Goal: Task Accomplishment & Management: Use online tool/utility

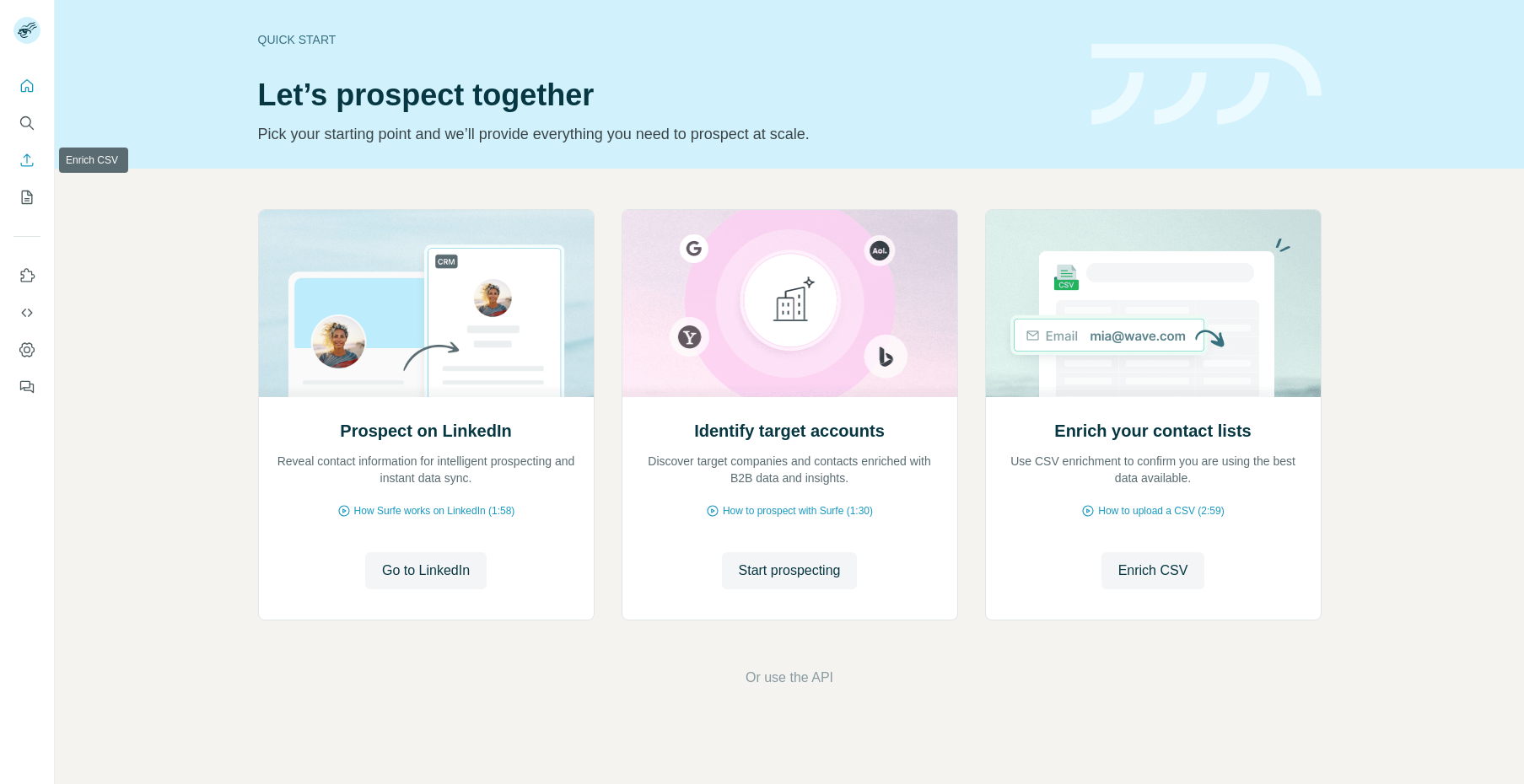
click at [23, 156] on icon "Enrich CSV" at bounding box center [28, 159] width 13 height 13
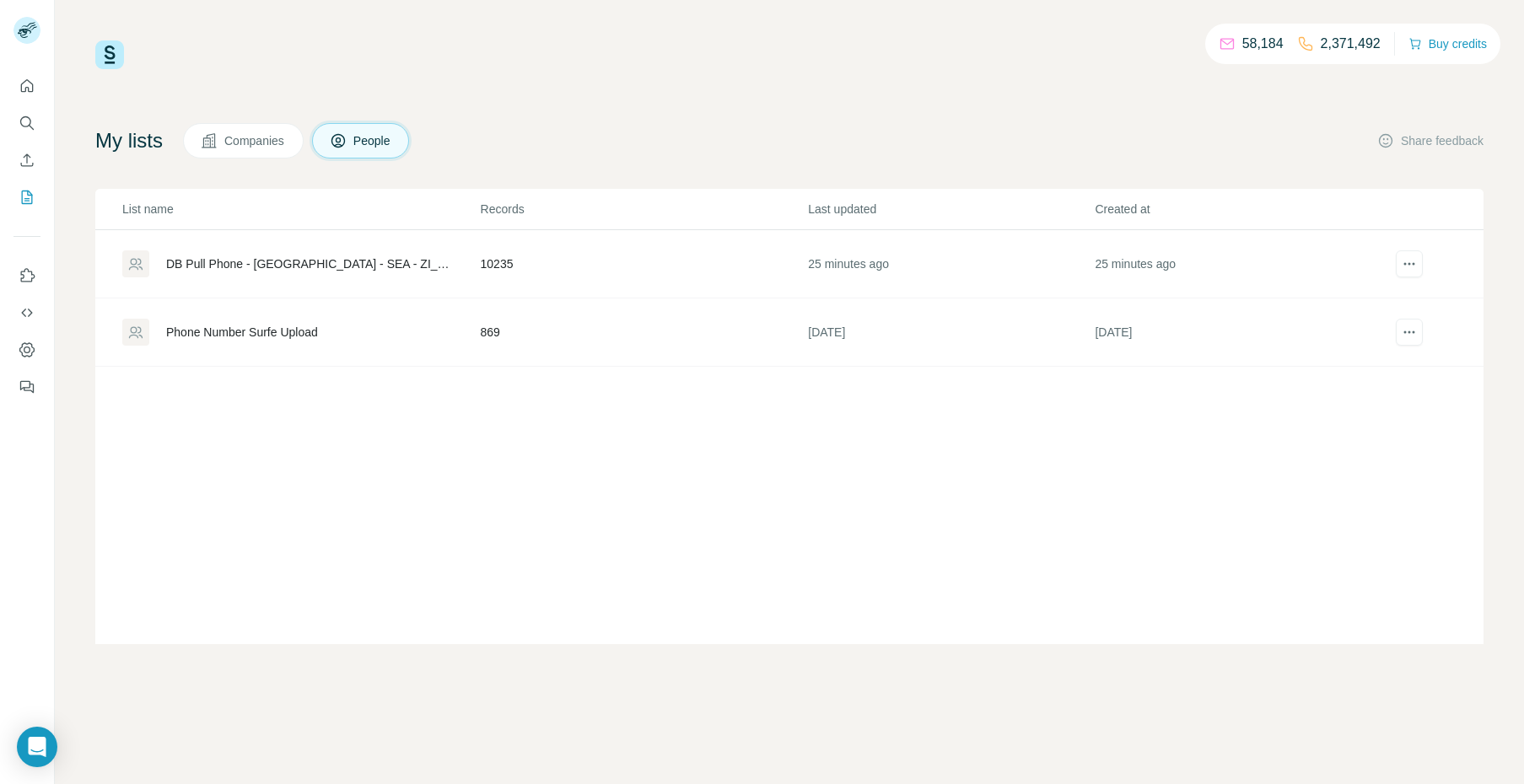
click at [341, 266] on div "DB Pull Phone - [GEOGRAPHIC_DATA] - SEA - ZI_Surfe Upload" at bounding box center [309, 264] width 286 height 17
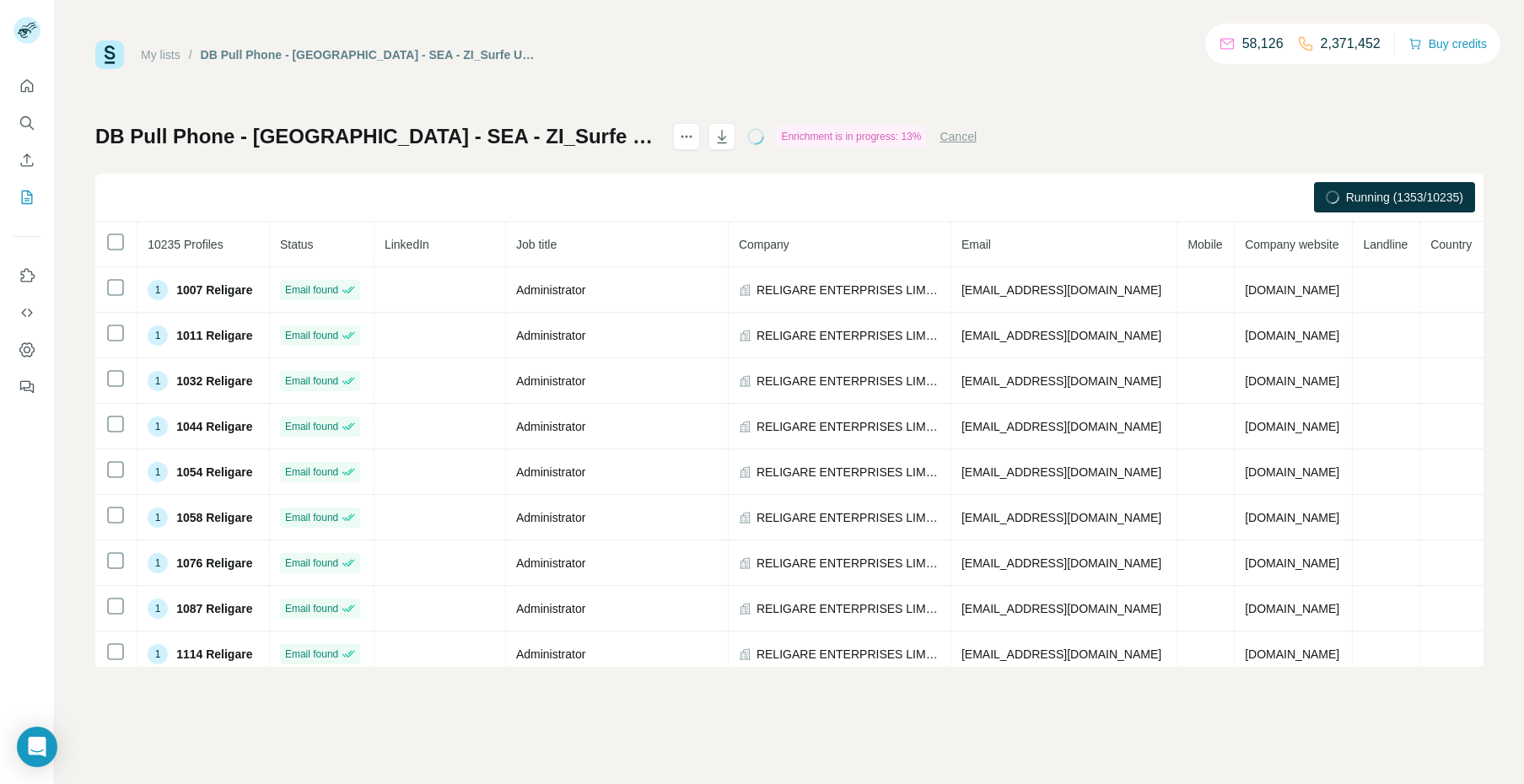
click at [156, 50] on link "My lists" at bounding box center [161, 55] width 40 height 14
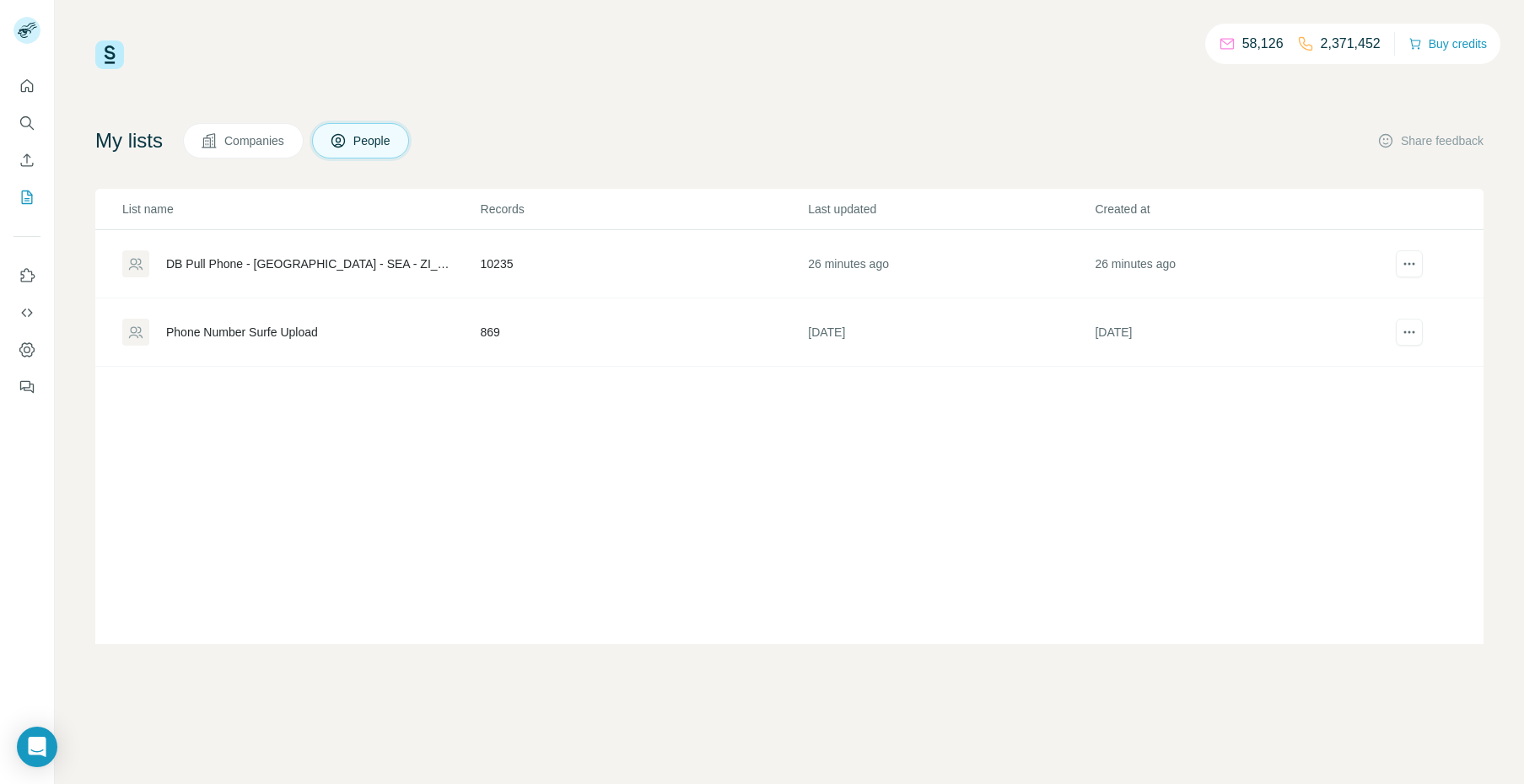
click at [218, 315] on td "Phone Number Surfe Upload" at bounding box center [287, 332] width 384 height 68
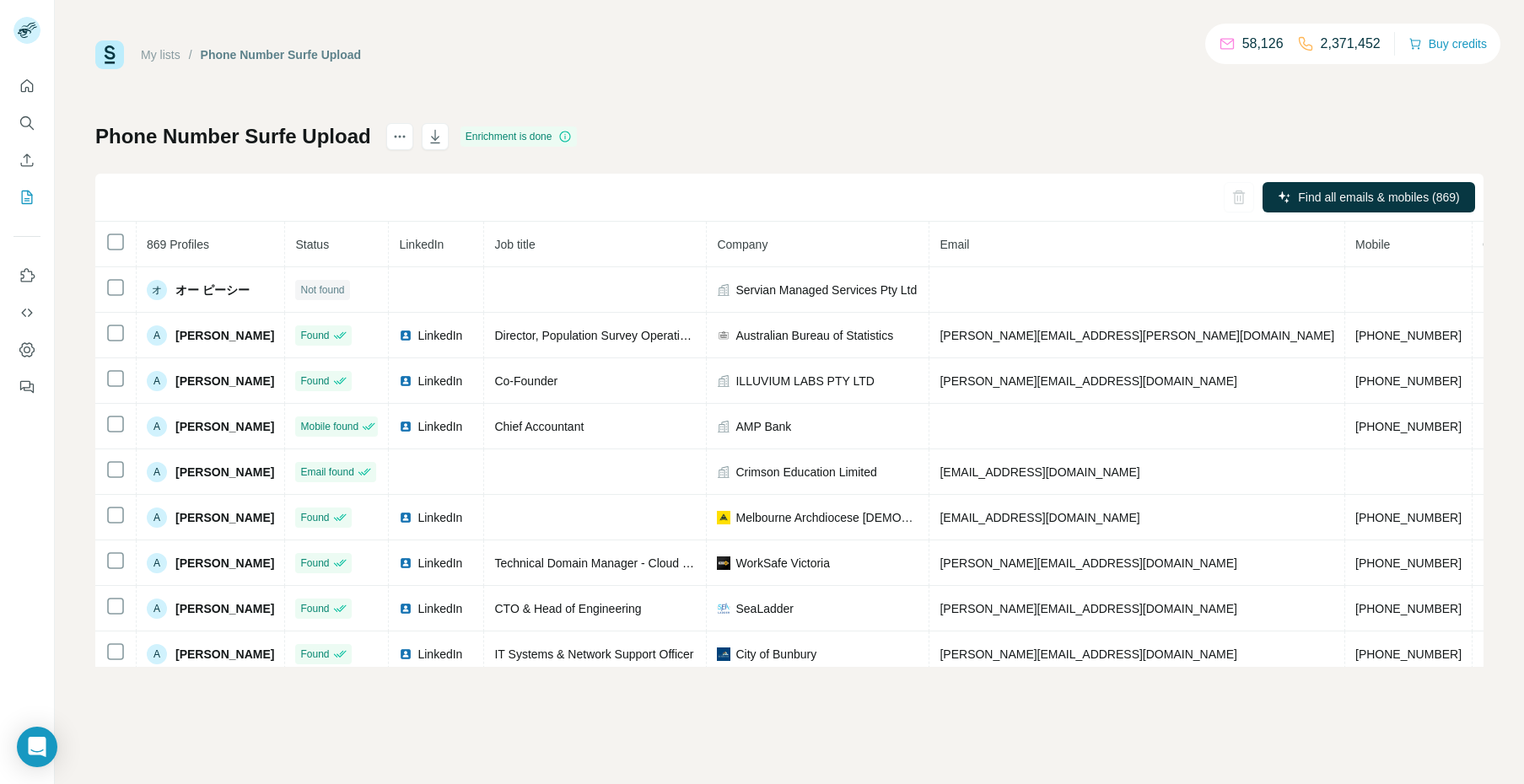
click at [1138, 136] on div "Phone Number Surfe Upload Enrichment is done Find all emails & mobiles (869) 86…" at bounding box center [790, 395] width 1388 height 543
click at [174, 49] on link "My lists" at bounding box center [161, 55] width 40 height 14
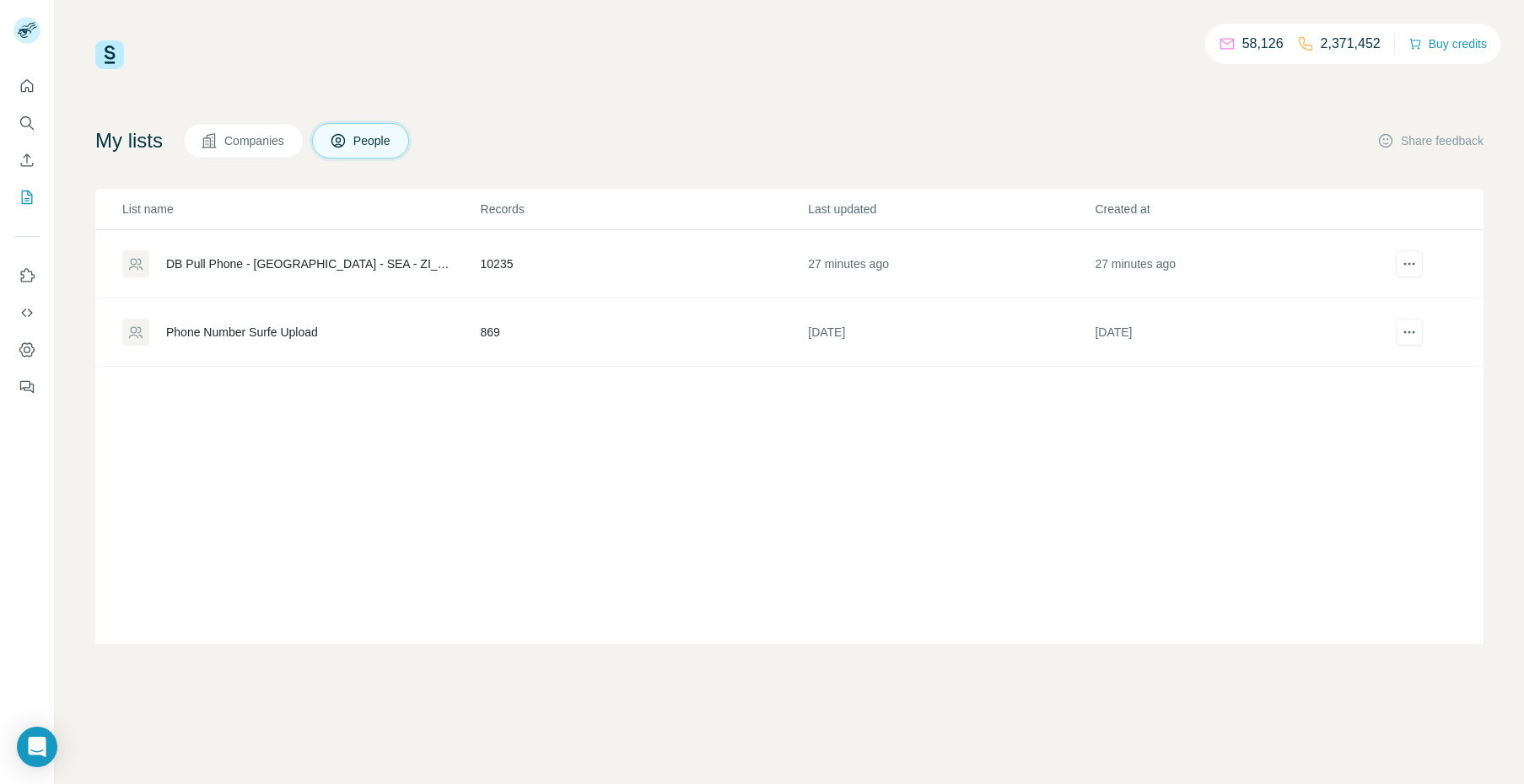
click at [242, 255] on div "DB Pull Phone - [GEOGRAPHIC_DATA] - SEA - ZI_Surfe Upload" at bounding box center [309, 264] width 286 height 17
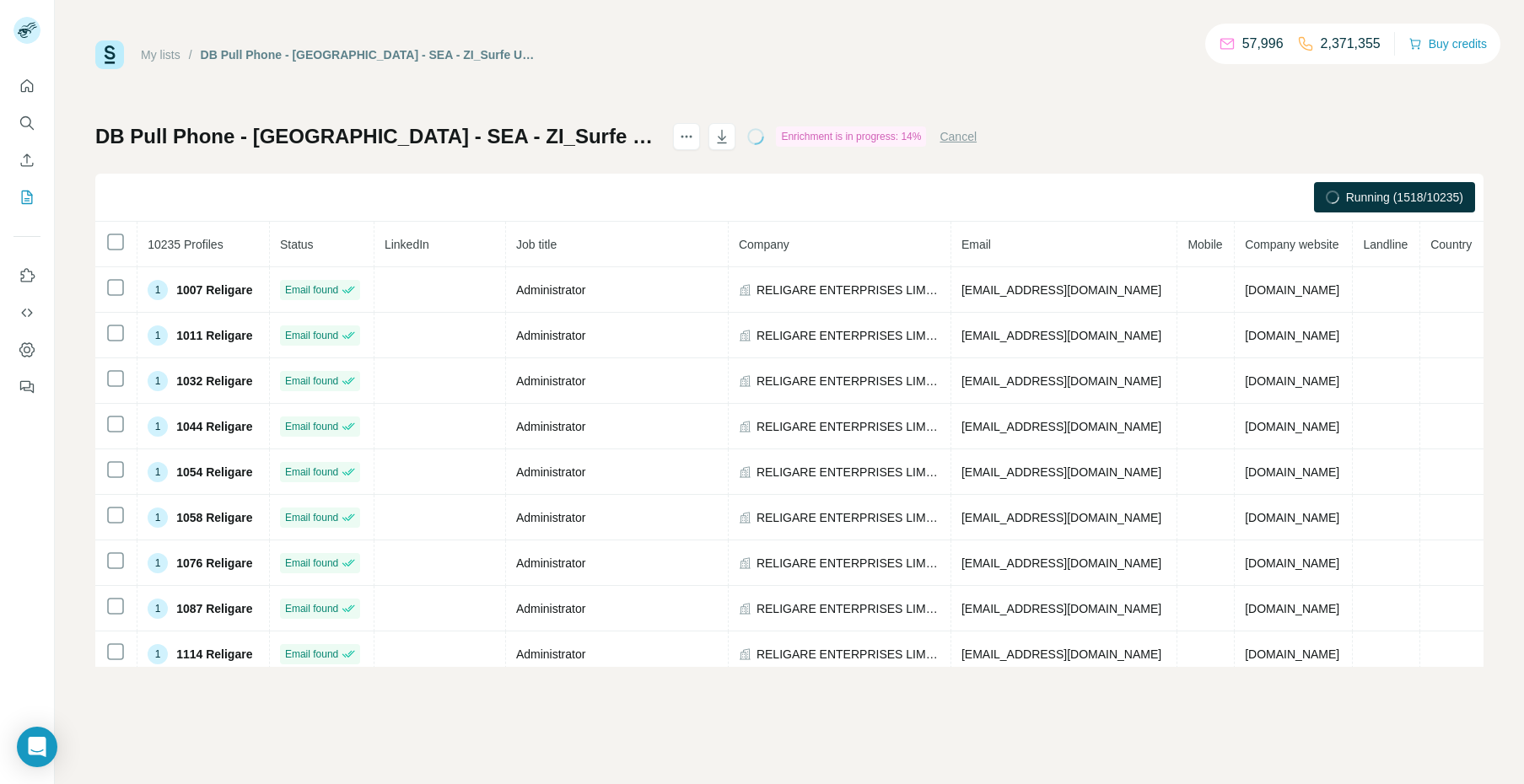
click at [833, 603] on td "RELIGARE ENTERPRISES LIMITED" at bounding box center [839, 608] width 223 height 46
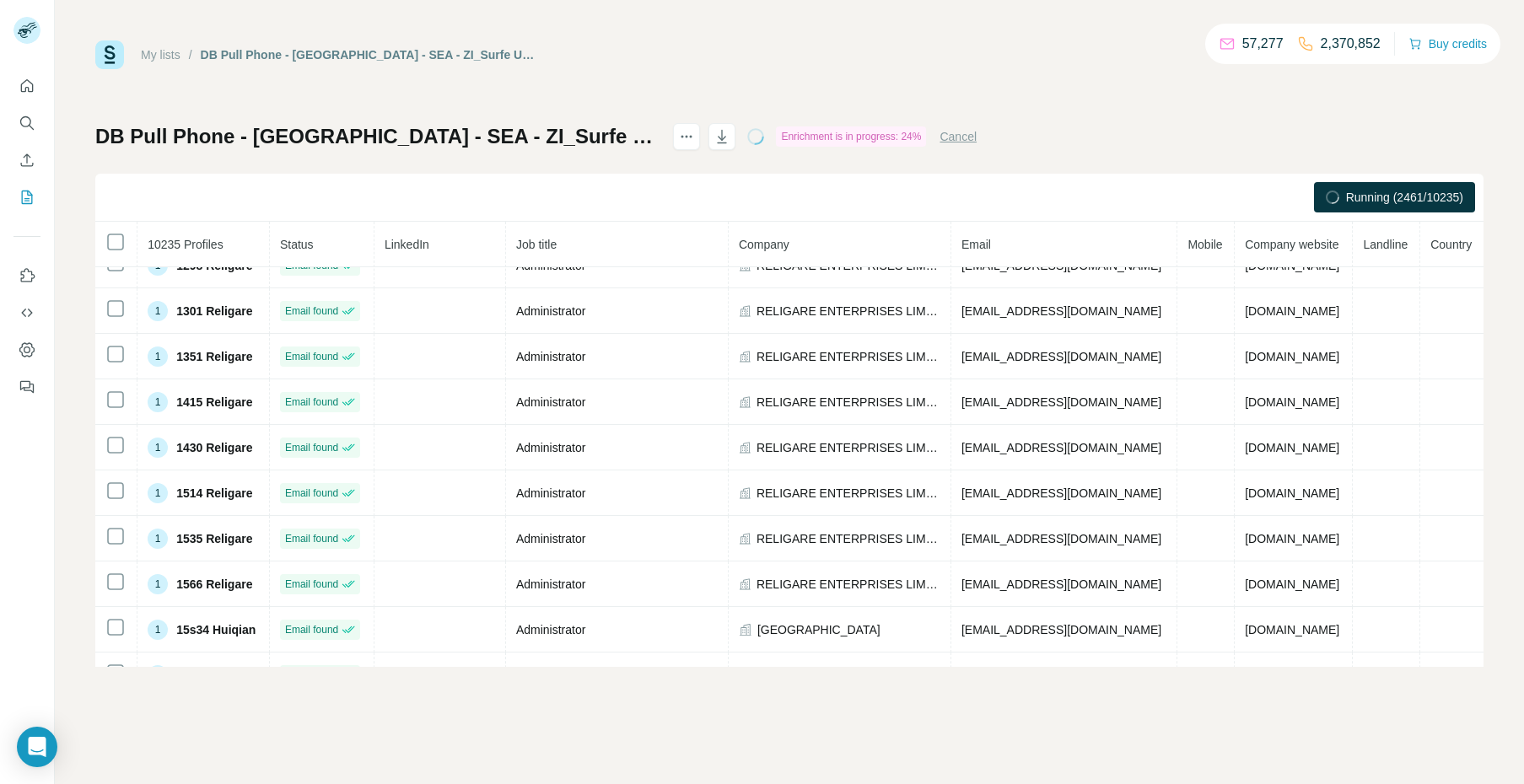
scroll to position [987, 0]
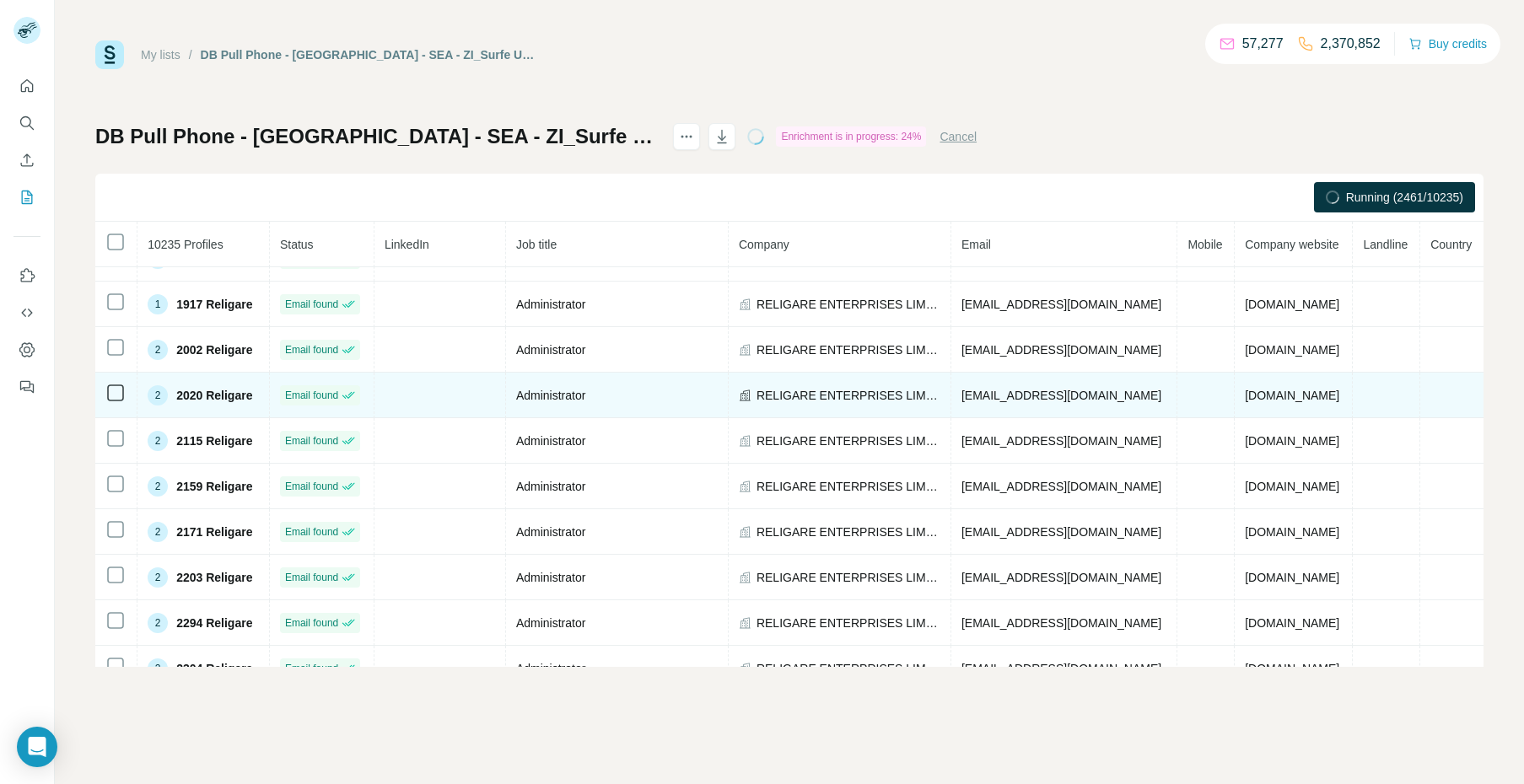
click at [1204, 389] on td at bounding box center [1206, 395] width 58 height 46
click at [1195, 402] on td at bounding box center [1206, 395] width 58 height 46
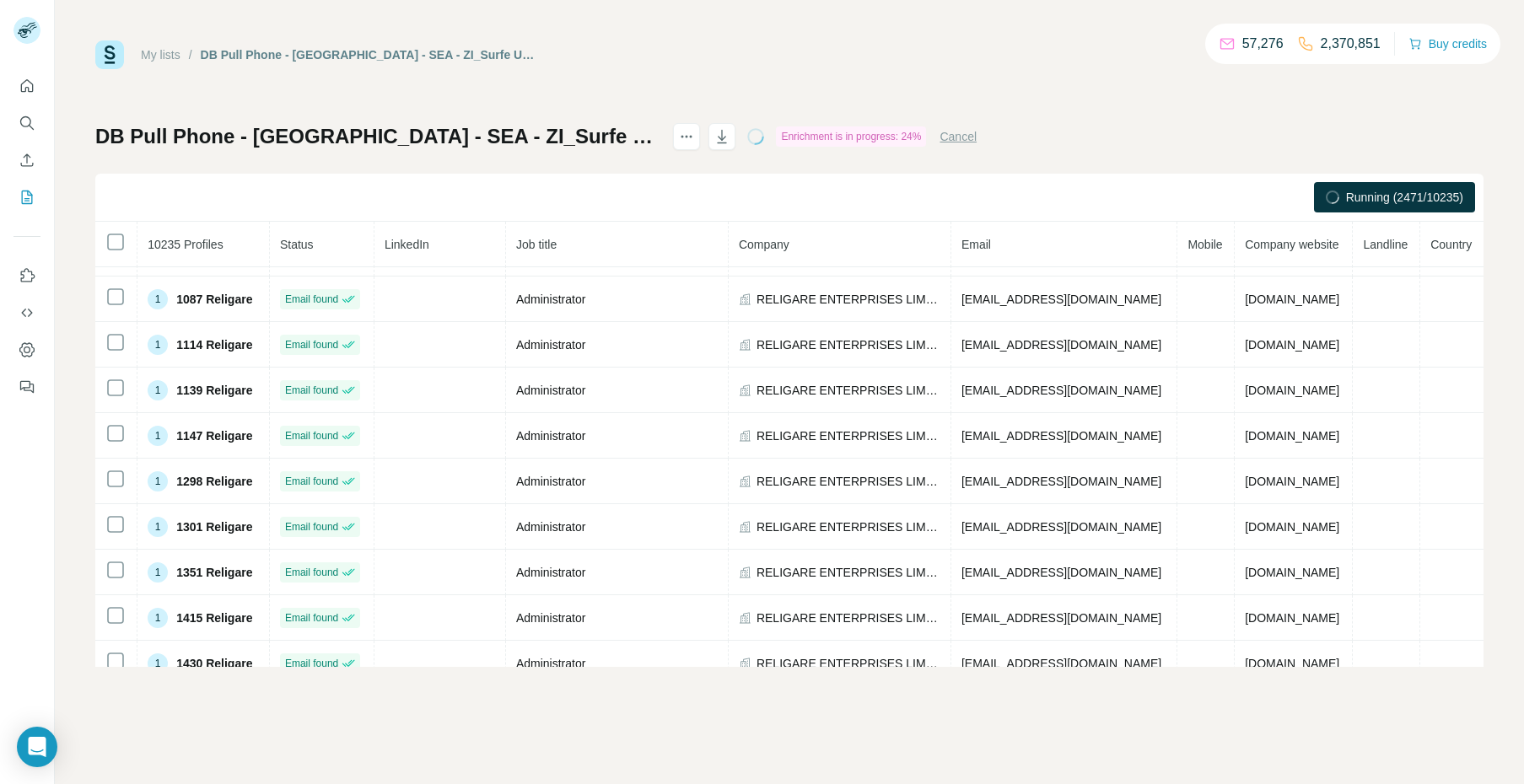
scroll to position [0, 0]
